Goal: Transaction & Acquisition: Obtain resource

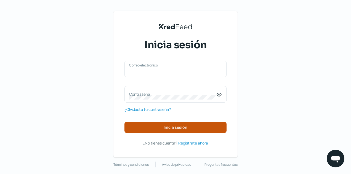
type input "[EMAIL_ADDRESS][DOMAIN_NAME]"
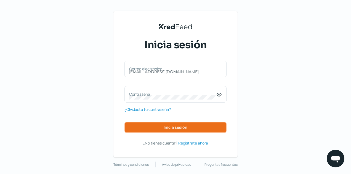
click at [164, 124] on button "Inicia sesión" at bounding box center [176, 127] width 102 height 11
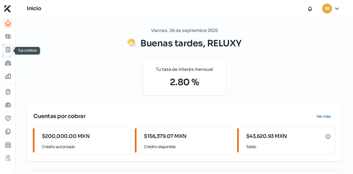
click at [7, 47] on icon "Tus créditos" at bounding box center [8, 49] width 4 height 5
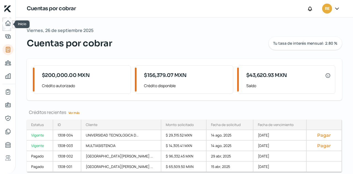
click at [8, 21] on icon "Inicio" at bounding box center [8, 23] width 5 height 5
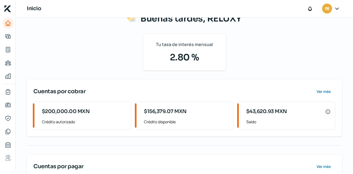
scroll to position [71, 0]
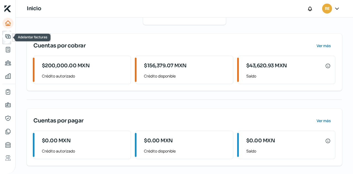
click at [7, 37] on icon "Adelantar facturas" at bounding box center [8, 36] width 7 height 7
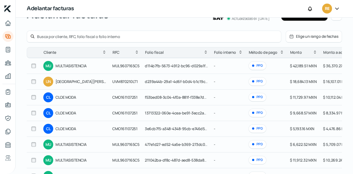
scroll to position [26, 0]
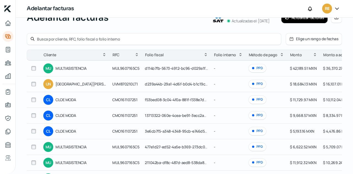
click at [33, 83] on input "checkbox" at bounding box center [33, 84] width 5 height 5
checkbox input "true"
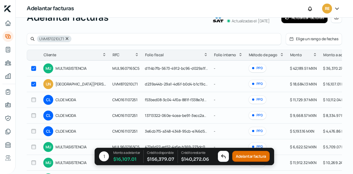
checkbox input "true"
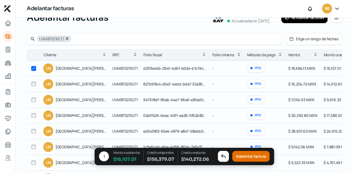
click at [33, 83] on input "checkbox" at bounding box center [33, 84] width 5 height 5
checkbox input "true"
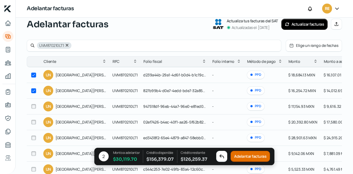
scroll to position [28, 0]
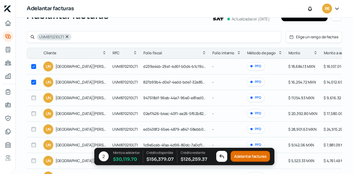
click at [242, 156] on button "Adelantar facturas" at bounding box center [250, 156] width 39 height 11
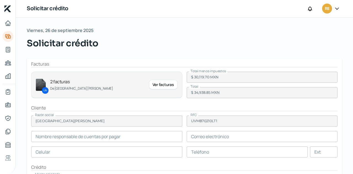
type input "[PERSON_NAME]"
type input "[PERSON_NAME][EMAIL_ADDRESS][PERSON_NAME][DOMAIN_NAME]"
type input "33 - 1262 - 5870"
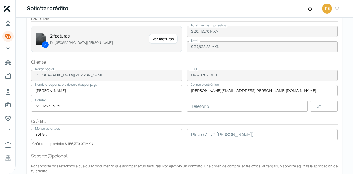
scroll to position [26, 0]
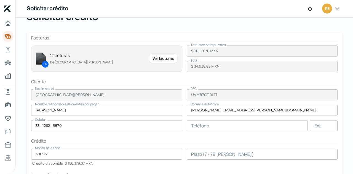
click at [163, 57] on div "Ver facturas" at bounding box center [163, 59] width 29 height 10
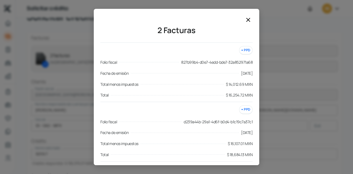
scroll to position [2, 0]
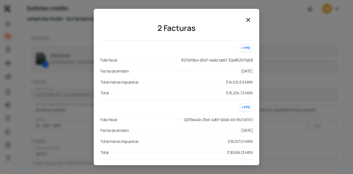
click at [248, 18] on icon at bounding box center [248, 20] width 7 height 7
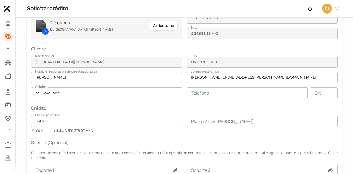
scroll to position [0, 0]
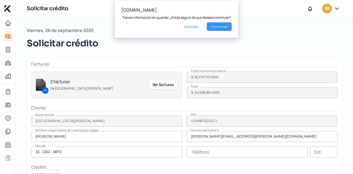
click at [217, 27] on button "Continuar" at bounding box center [219, 26] width 25 height 9
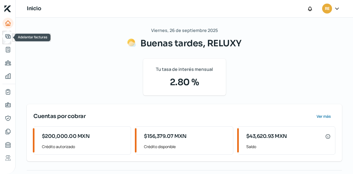
click at [5, 39] on icon "Adelantar facturas" at bounding box center [8, 36] width 7 height 7
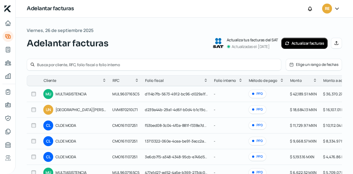
click at [32, 111] on input "checkbox" at bounding box center [33, 109] width 5 height 5
checkbox input "true"
checkbox input "false"
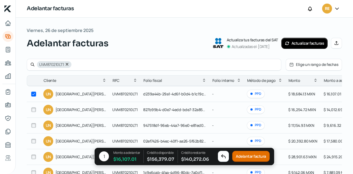
click at [252, 158] on button "Adelantar factura" at bounding box center [251, 156] width 38 height 11
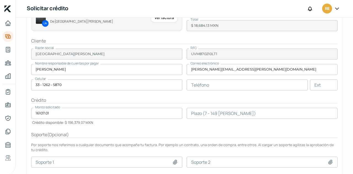
scroll to position [67, 0]
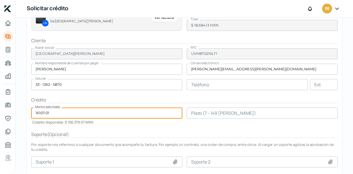
click at [126, 115] on input "16107.01" at bounding box center [106, 113] width 151 height 11
type input "1"
type input "11500"
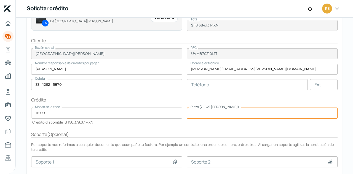
click at [205, 111] on input "number" at bounding box center [262, 113] width 151 height 11
type input "90"
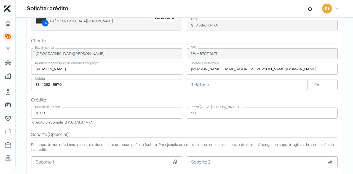
click at [170, 133] on div "Soporte ( Opcional )" at bounding box center [184, 134] width 307 height 6
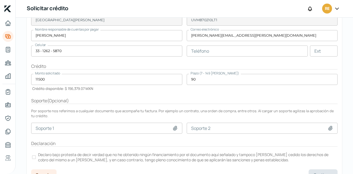
scroll to position [109, 0]
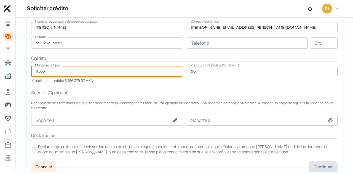
click at [48, 73] on input "11500" at bounding box center [106, 71] width 151 height 11
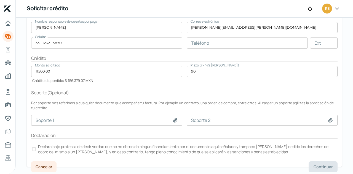
click at [35, 149] on div at bounding box center [34, 149] width 4 height 4
click at [311, 162] on button "Continuar" at bounding box center [323, 167] width 29 height 11
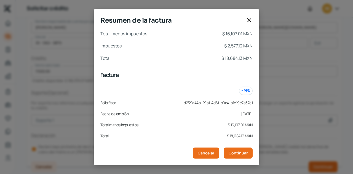
drag, startPoint x: 311, startPoint y: 162, endPoint x: 232, endPoint y: 41, distance: 144.1
click at [232, 41] on div "Resumen de la factura Total menos impuestos $ 16,107.01 MXN Impuestos $ 2,577.1…" at bounding box center [176, 87] width 353 height 174
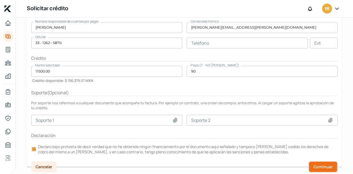
click at [310, 163] on button "Continuar" at bounding box center [323, 167] width 29 height 11
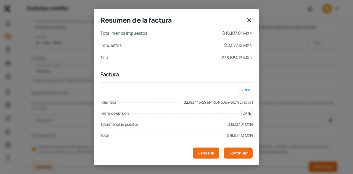
scroll to position [0, 0]
click at [248, 21] on icon at bounding box center [249, 19] width 3 height 3
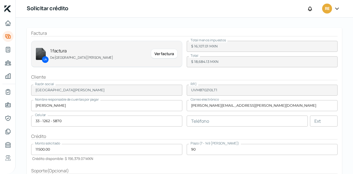
scroll to position [55, 0]
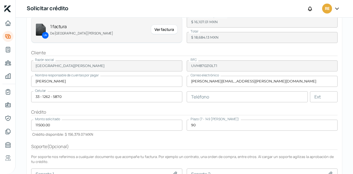
click at [54, 128] on input "11500.00" at bounding box center [106, 125] width 151 height 11
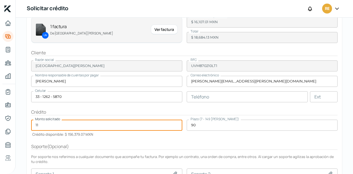
type input "1"
click at [173, 171] on button at bounding box center [176, 174] width 6 height 6
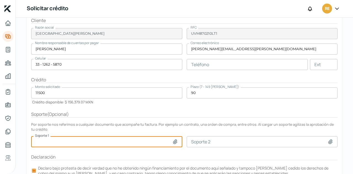
scroll to position [109, 0]
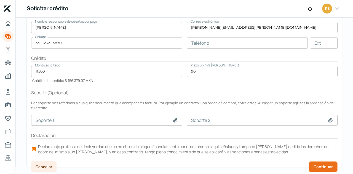
click at [315, 162] on button "Continuar" at bounding box center [323, 167] width 29 height 11
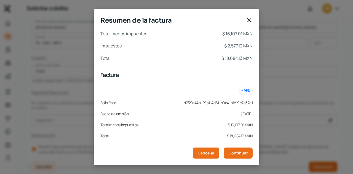
scroll to position [3, 0]
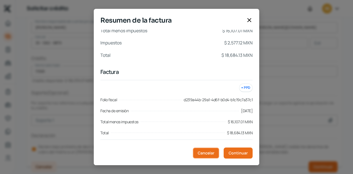
click at [207, 152] on span "Cancelar" at bounding box center [206, 153] width 17 height 4
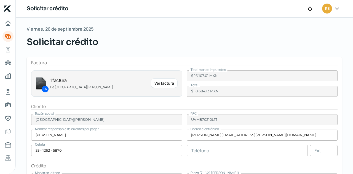
scroll to position [0, 0]
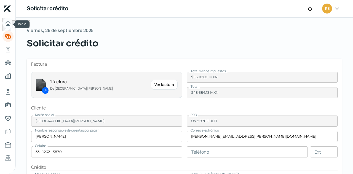
click at [7, 23] on icon "Inicio" at bounding box center [8, 23] width 7 height 7
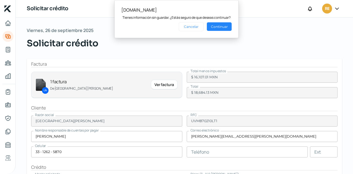
click at [52, 6] on h1 "Solicitar crédito" at bounding box center [48, 9] width 42 height 8
click at [197, 27] on button "Cancelar" at bounding box center [191, 26] width 25 height 9
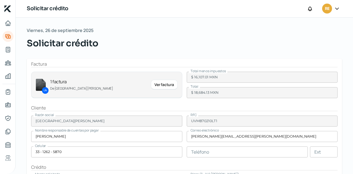
click at [136, 49] on div "Solicitar crédito" at bounding box center [185, 43] width 316 height 13
click at [45, 61] on div "Factura" at bounding box center [184, 64] width 307 height 6
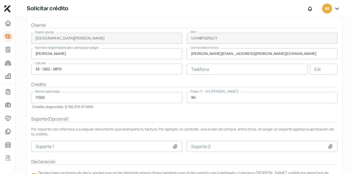
scroll to position [109, 0]
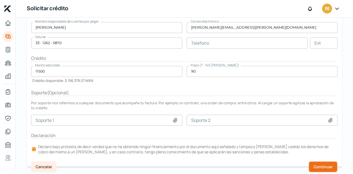
click at [319, 165] on span "Continuar" at bounding box center [323, 167] width 19 height 4
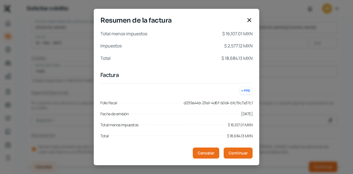
scroll to position [3, 0]
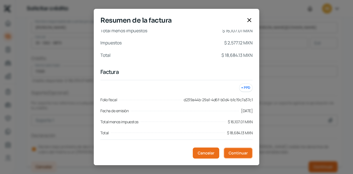
click at [242, 152] on span "Continuar" at bounding box center [238, 153] width 19 height 4
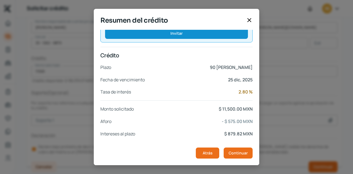
scroll to position [120, 0]
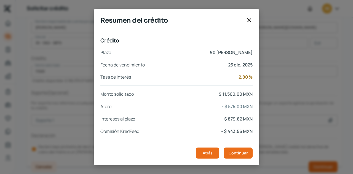
click at [248, 18] on icon at bounding box center [249, 19] width 3 height 3
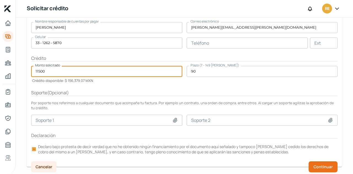
click at [50, 70] on input "11500" at bounding box center [106, 71] width 151 height 11
type input "1"
click at [316, 165] on span "Continuar" at bounding box center [323, 167] width 19 height 4
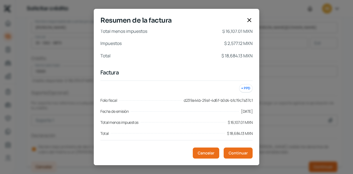
scroll to position [3, 0]
click at [238, 152] on span "Continuar" at bounding box center [238, 153] width 19 height 4
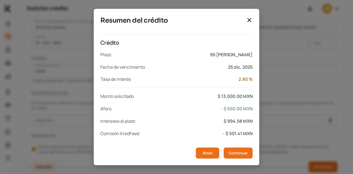
scroll to position [120, 0]
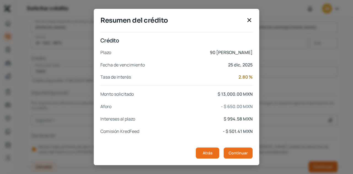
click at [250, 18] on icon at bounding box center [249, 20] width 7 height 7
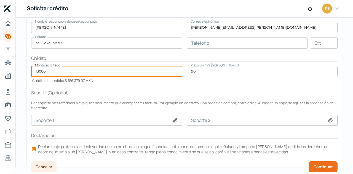
click at [51, 73] on input "13000" at bounding box center [106, 71] width 151 height 11
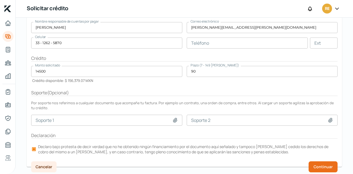
click at [193, 81] on div "Plazo (7 - 149 [PERSON_NAME]) 90" at bounding box center [262, 74] width 151 height 17
click at [328, 167] on span "Continuar" at bounding box center [323, 167] width 19 height 4
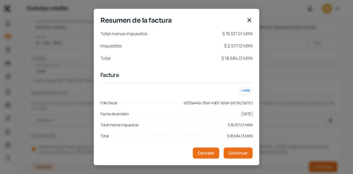
scroll to position [3, 0]
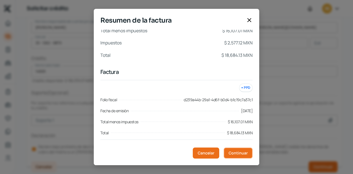
click at [240, 150] on button "Continuar" at bounding box center [238, 153] width 29 height 11
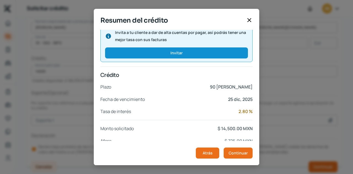
scroll to position [120, 0]
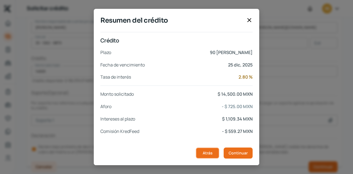
click at [211, 153] on span "Atrás" at bounding box center [208, 153] width 10 height 4
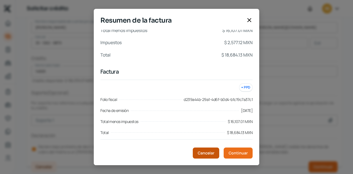
scroll to position [3, 0]
click at [207, 157] on button "Cancelar" at bounding box center [206, 153] width 27 height 11
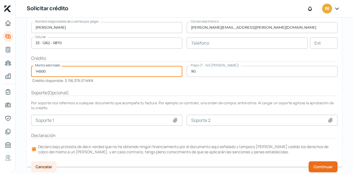
click at [49, 69] on input "14500" at bounding box center [106, 71] width 151 height 11
type input "14000"
click at [314, 165] on span "Continuar" at bounding box center [323, 167] width 19 height 4
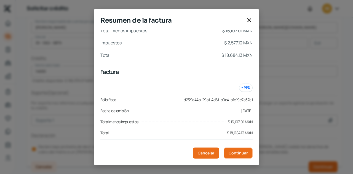
click at [235, 153] on span "Continuar" at bounding box center [238, 153] width 19 height 4
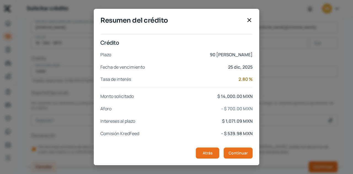
scroll to position [120, 0]
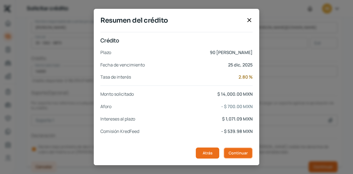
click at [238, 154] on span "Continuar" at bounding box center [238, 153] width 19 height 4
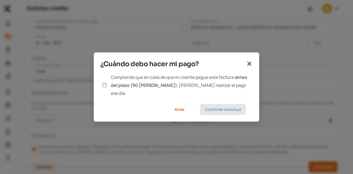
scroll to position [0, 0]
click at [105, 84] on input "Comprendo que en caso de que mi cliente pague esta factura antes del plazo (90 …" at bounding box center [104, 85] width 5 height 5
checkbox input "true"
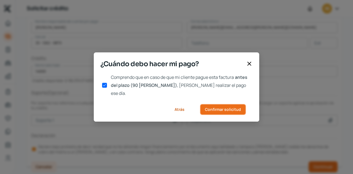
click at [233, 108] on span "Confirmar solicitud" at bounding box center [223, 110] width 36 height 4
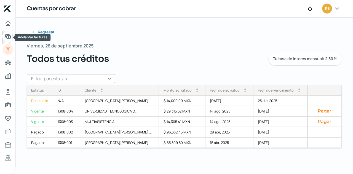
click at [10, 37] on icon "Adelantar facturas" at bounding box center [8, 36] width 7 height 7
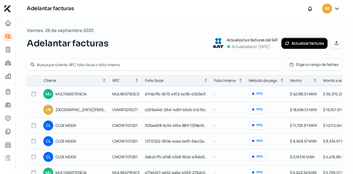
click at [33, 94] on input "checkbox" at bounding box center [33, 94] width 5 height 5
checkbox input "true"
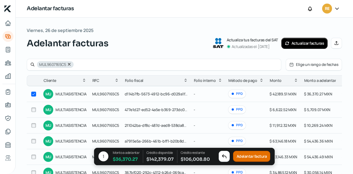
click at [246, 157] on button "Adelantar factura" at bounding box center [252, 156] width 38 height 11
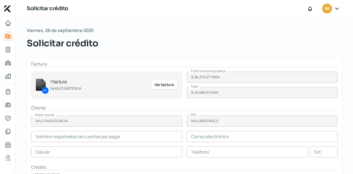
type input "[PERSON_NAME] [PERSON_NAME]"
type input "[EMAIL_ADDRESS][DOMAIN_NAME]"
type input "81 - 2354 - 1199"
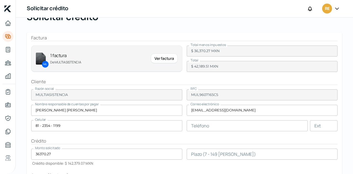
scroll to position [81, 0]
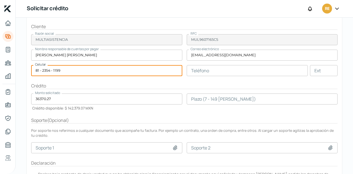
click at [66, 71] on input "81 - 2354 - 1199" at bounding box center [106, 70] width 151 height 11
click at [96, 101] on input "36370.27" at bounding box center [106, 99] width 151 height 11
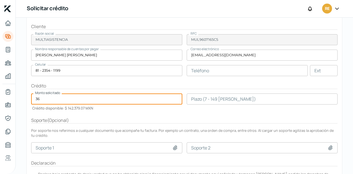
type input "3"
type input "23000"
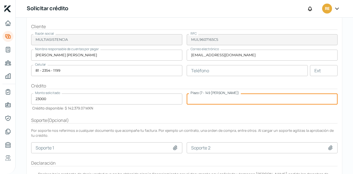
click at [189, 100] on input "number" at bounding box center [262, 99] width 151 height 11
type input "60"
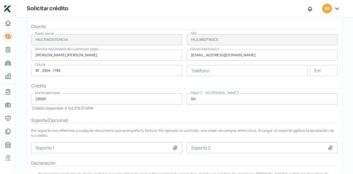
click at [172, 107] on div "Monto solicitado 23000 Crédito disponible: $ 142,379.07 MXN" at bounding box center [106, 102] width 151 height 17
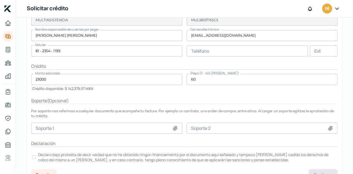
scroll to position [109, 0]
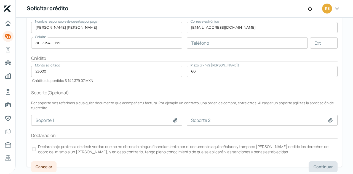
click at [35, 147] on div at bounding box center [34, 149] width 4 height 4
click at [318, 165] on span "Continuar" at bounding box center [323, 167] width 19 height 4
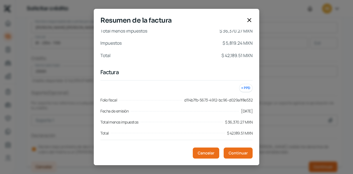
scroll to position [3, 0]
click at [249, 152] on button "Continuar" at bounding box center [238, 153] width 29 height 11
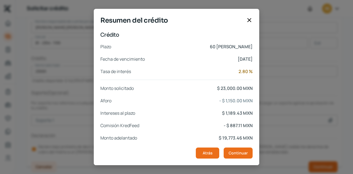
scroll to position [120, 0]
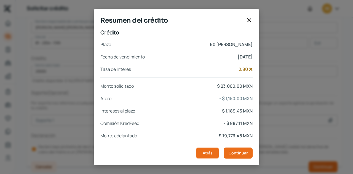
click at [211, 151] on span "Atrás" at bounding box center [208, 153] width 10 height 4
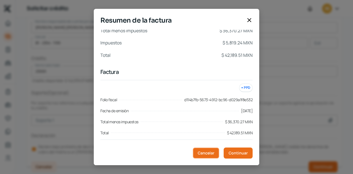
click at [211, 151] on span "Cancelar" at bounding box center [206, 153] width 17 height 4
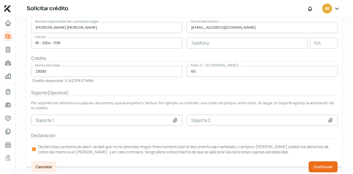
click at [41, 71] on input "23000" at bounding box center [106, 71] width 151 height 11
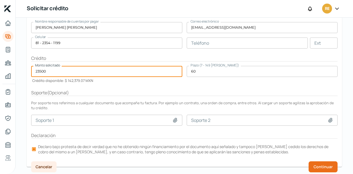
type input "23500"
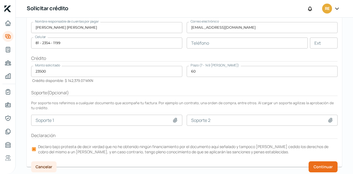
click at [144, 92] on div "Soporte ( Opcional )" at bounding box center [184, 93] width 307 height 6
click at [320, 165] on span "Continuar" at bounding box center [323, 167] width 19 height 4
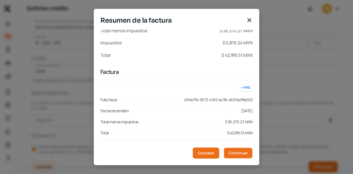
click at [241, 151] on span "Continuar" at bounding box center [238, 153] width 19 height 4
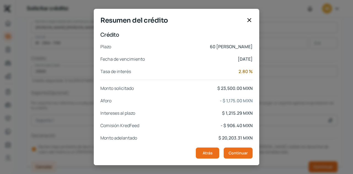
scroll to position [120, 0]
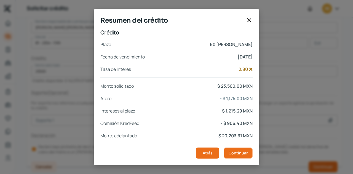
click at [235, 152] on span "Continuar" at bounding box center [238, 153] width 19 height 4
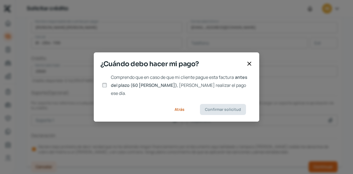
click at [104, 86] on input "Comprendo que en caso de que mi cliente pague esta factura antes del plazo (60 …" at bounding box center [104, 85] width 5 height 5
checkbox input "true"
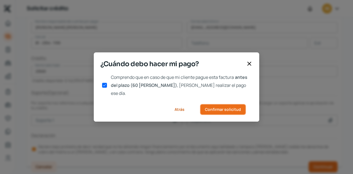
click at [225, 108] on span "Confirmar solicitud" at bounding box center [223, 110] width 36 height 4
